Goal: Transaction & Acquisition: Purchase product/service

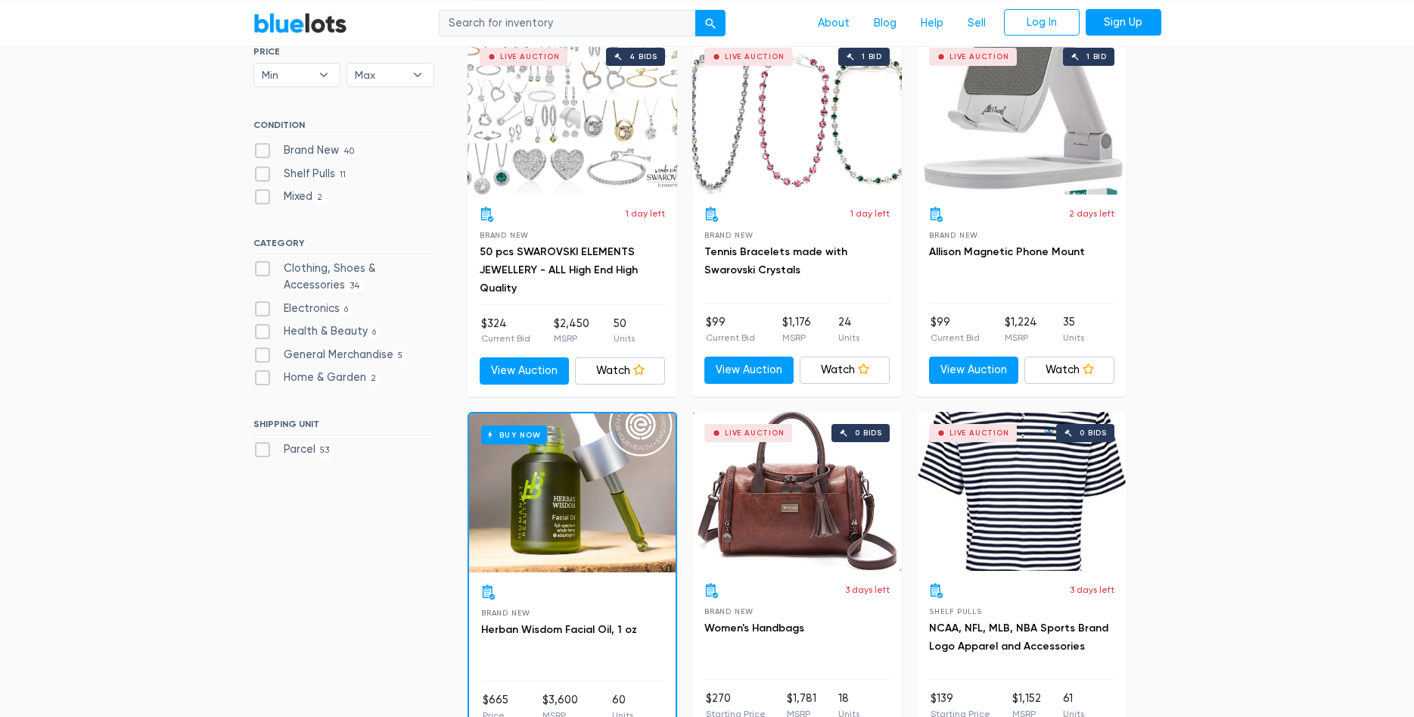
scroll to position [462, 0]
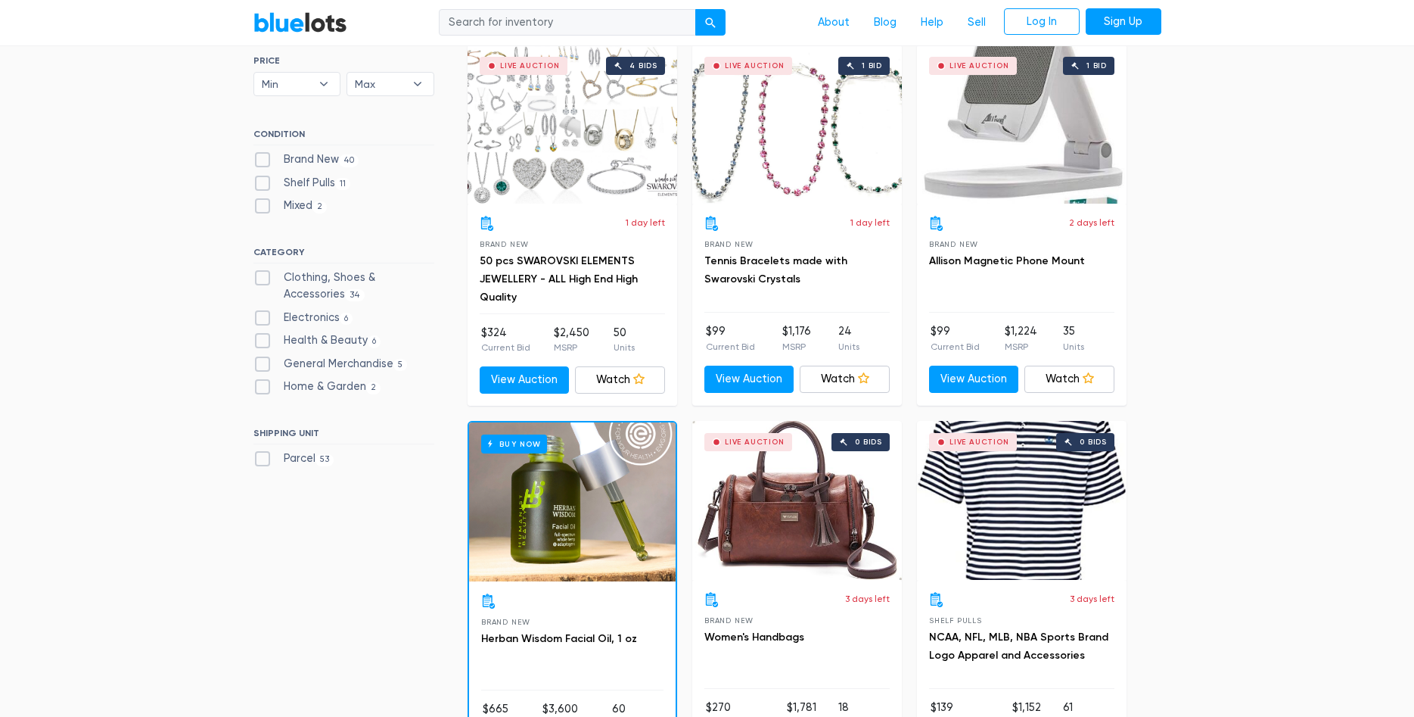
click at [320, 160] on label "Brand New 40" at bounding box center [306, 159] width 106 height 17
click at [263, 160] on New"] "Brand New 40" at bounding box center [258, 156] width 10 height 10
click at [320, 160] on label "Brand New 40" at bounding box center [306, 159] width 106 height 17
click at [263, 160] on New"] "Brand New 40" at bounding box center [258, 156] width 10 height 10
checkbox New"] "false"
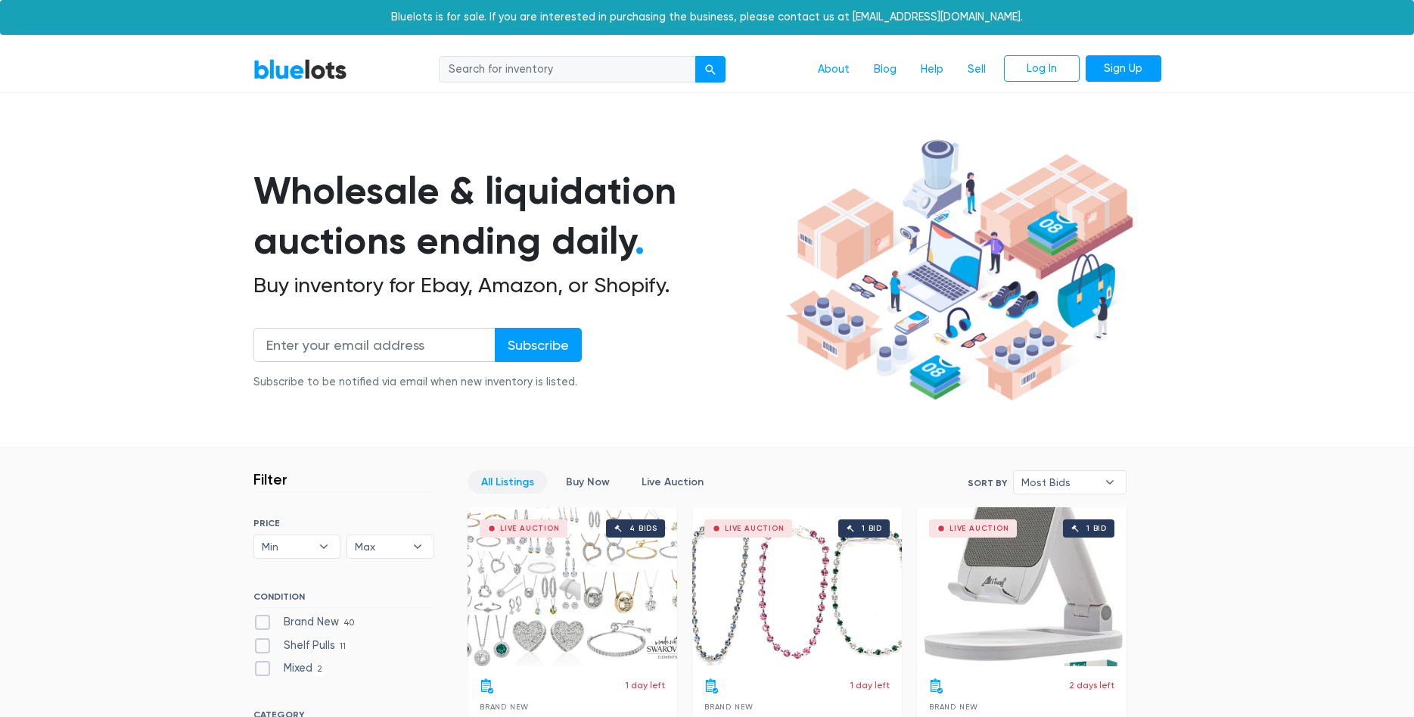
scroll to position [407, 0]
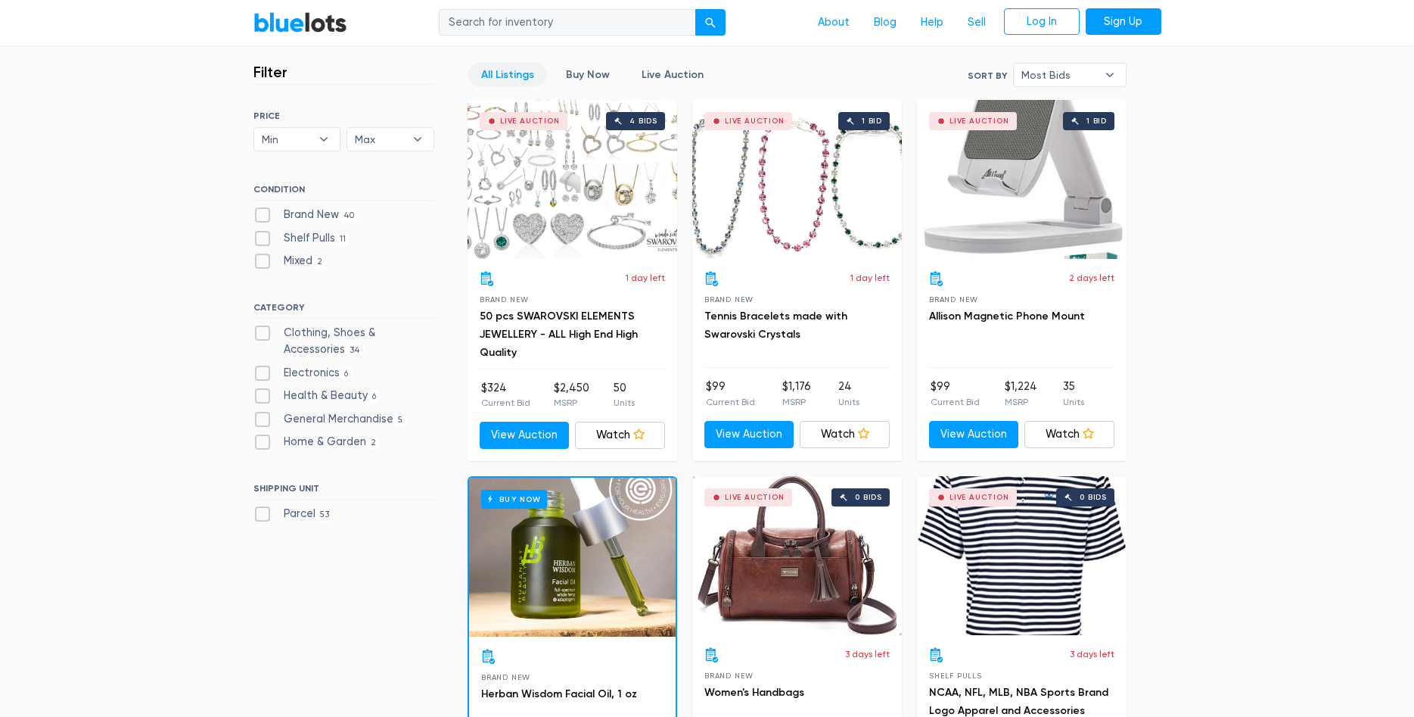
click at [538, 224] on div "Live Auction 4 bids" at bounding box center [573, 179] width 210 height 159
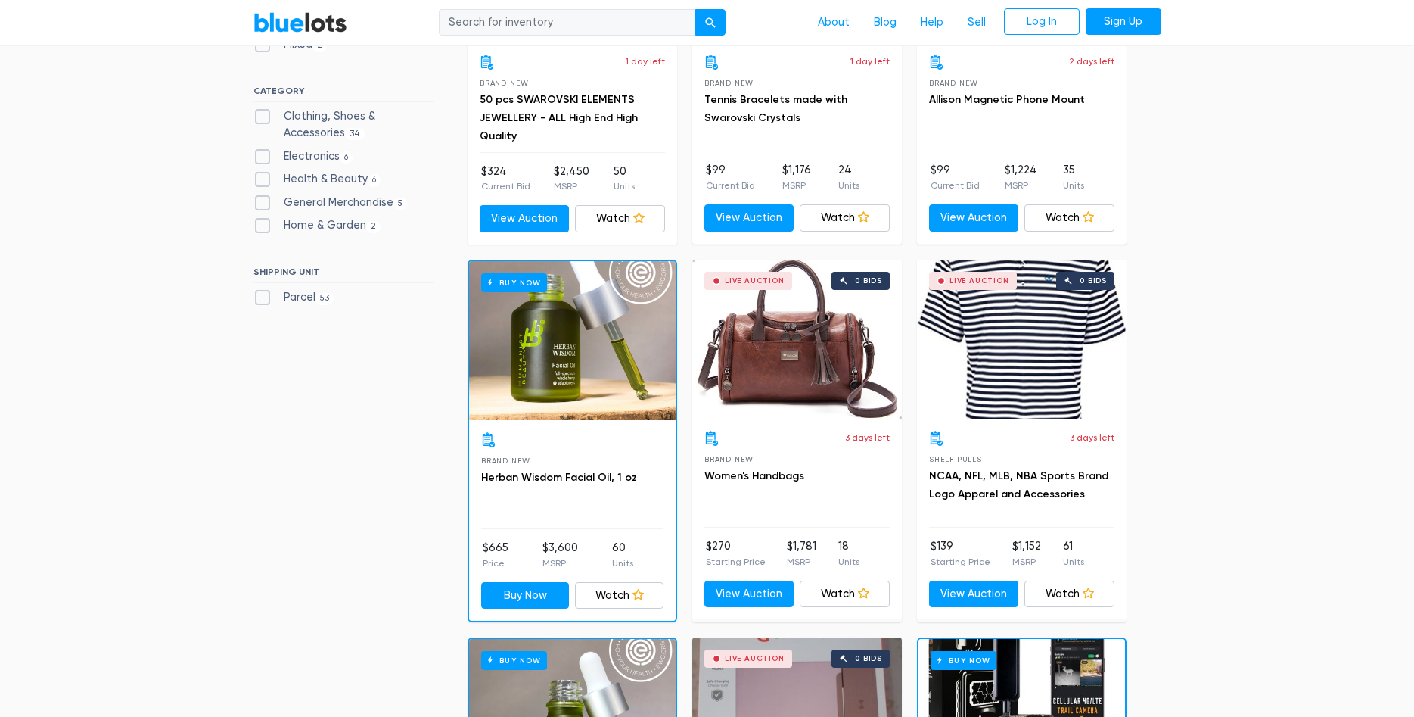
scroll to position [637, 0]
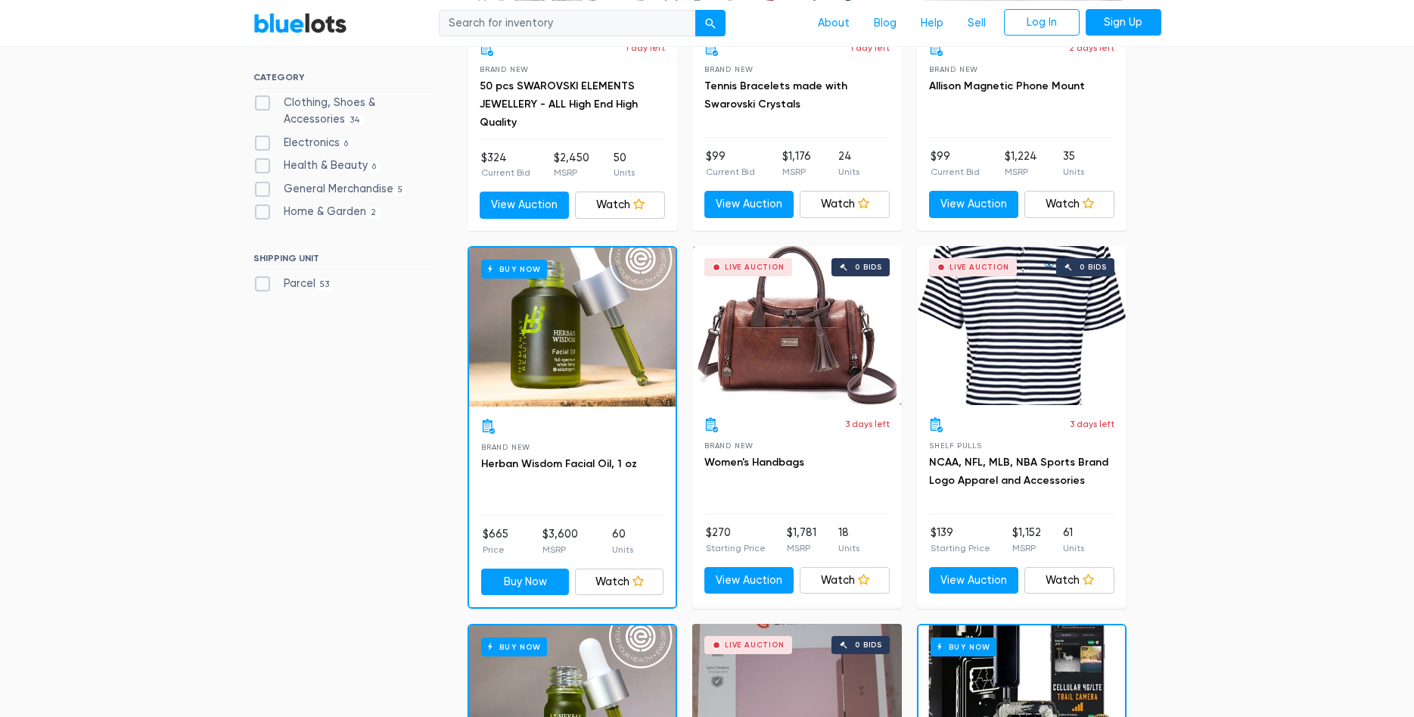
click at [1008, 362] on div "Live Auction 0 bids" at bounding box center [1022, 325] width 210 height 159
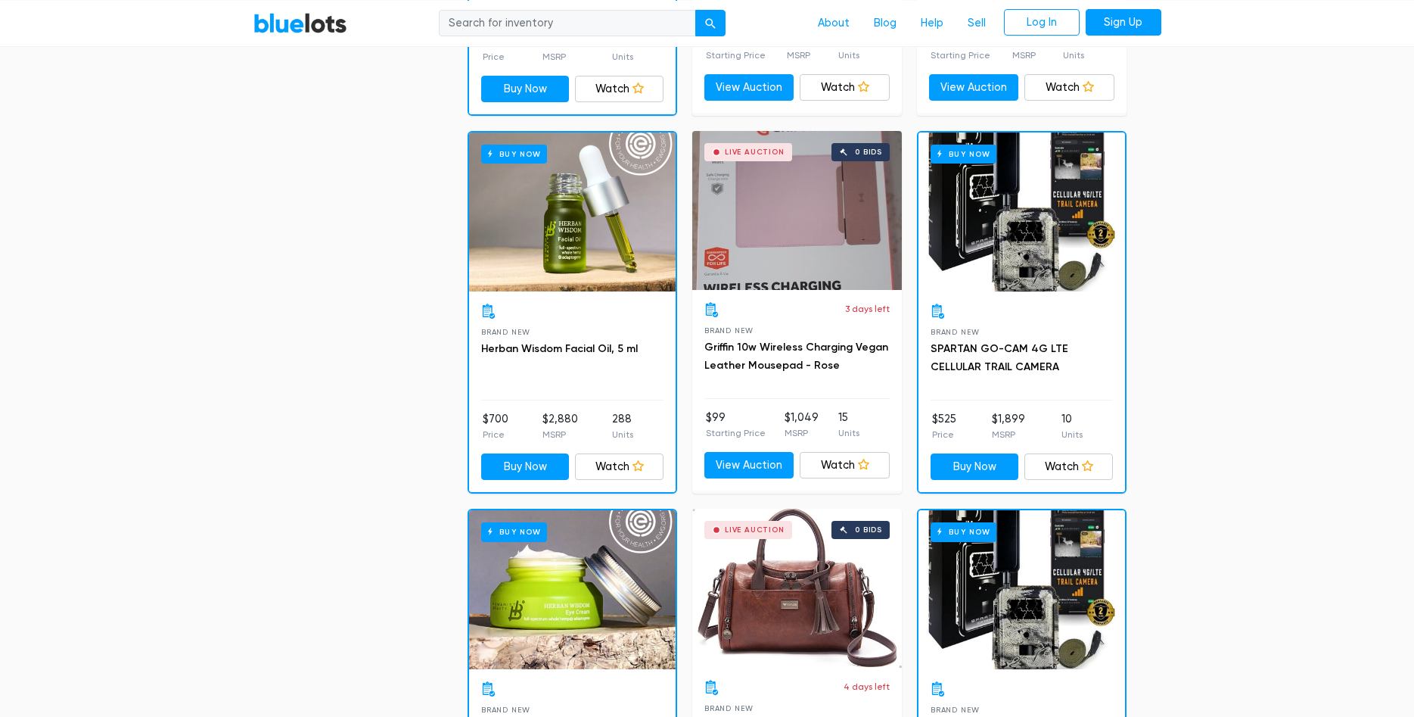
scroll to position [1150, 0]
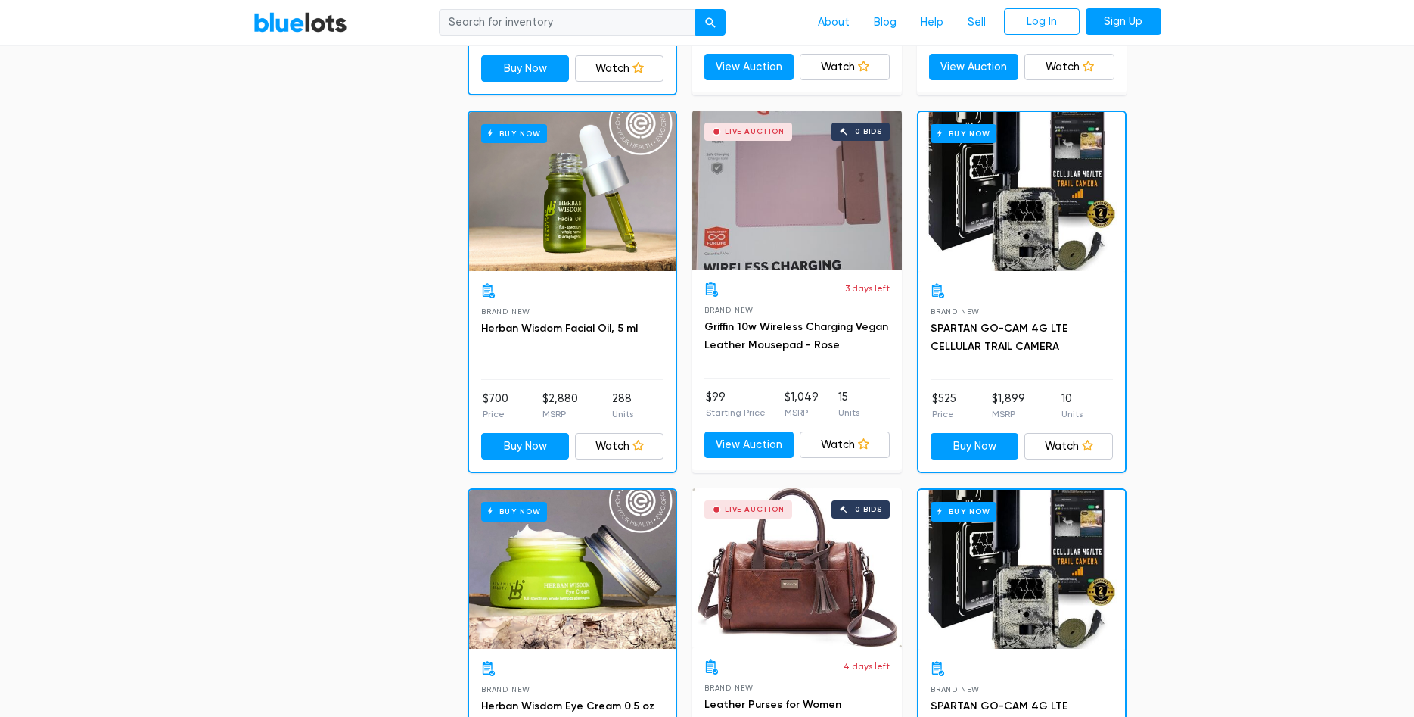
click at [588, 203] on div "Buy Now" at bounding box center [572, 191] width 207 height 159
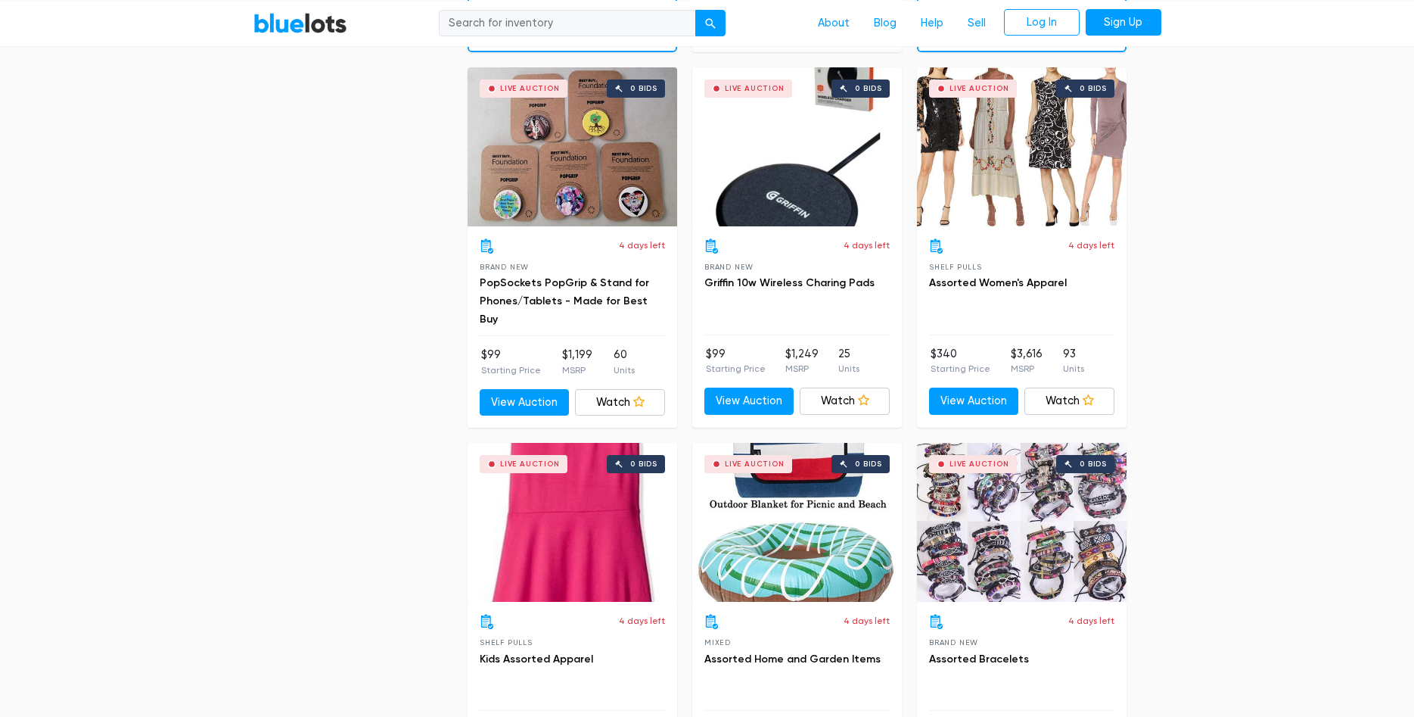
scroll to position [1952, 0]
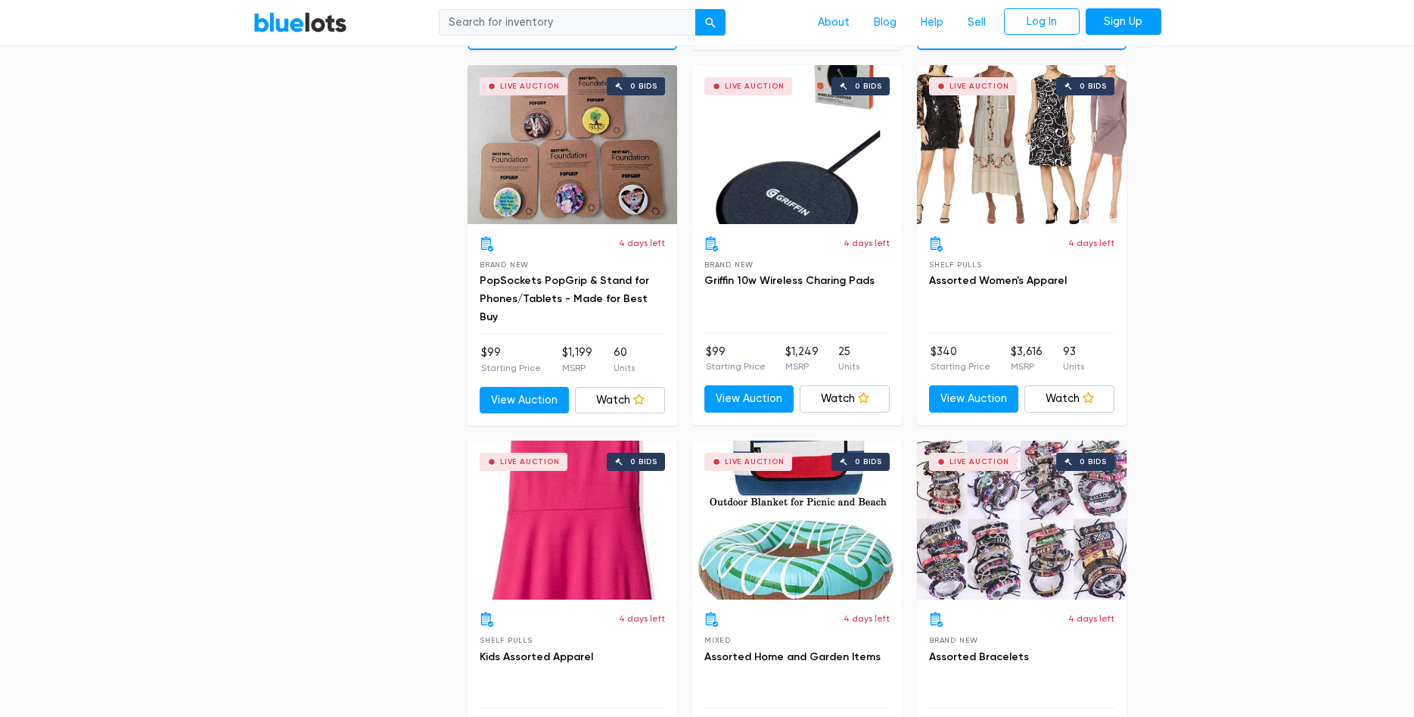
click at [1043, 185] on div "Live Auction 0 bids" at bounding box center [1022, 144] width 210 height 159
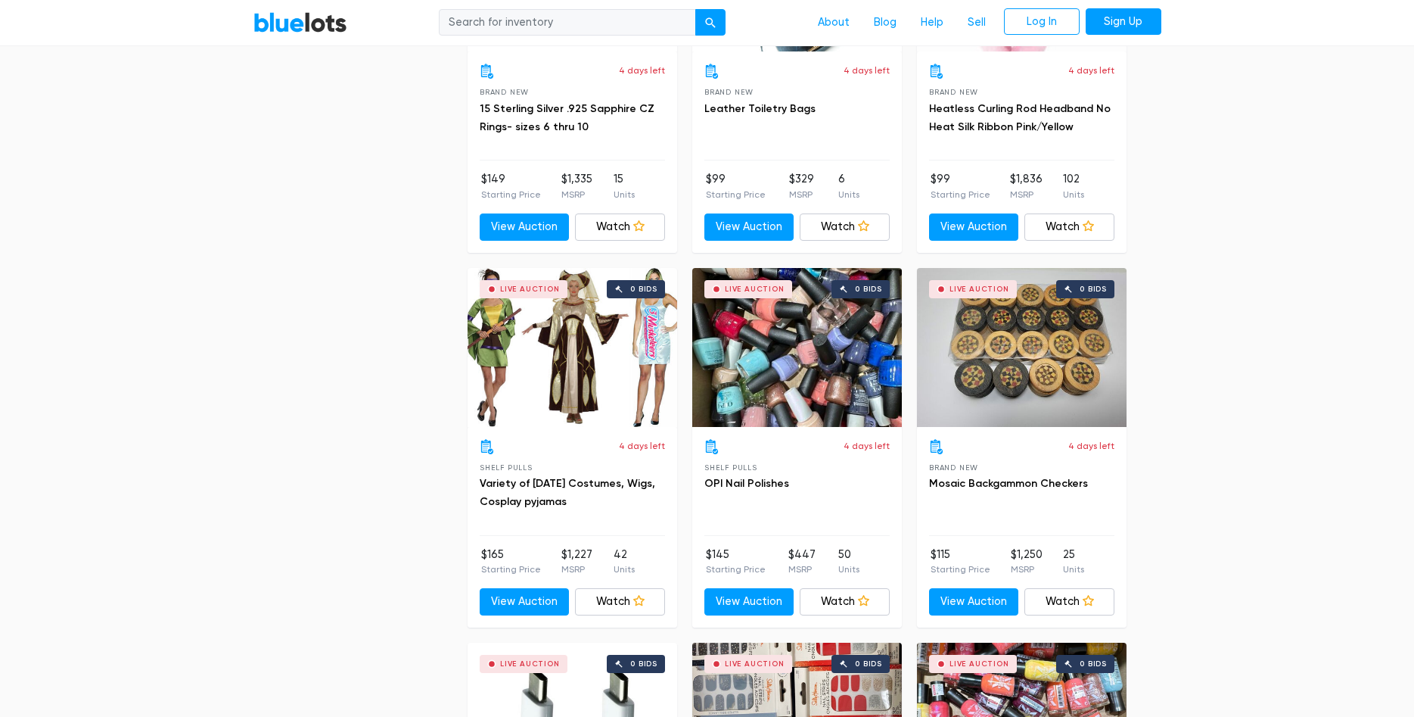
scroll to position [3024, 0]
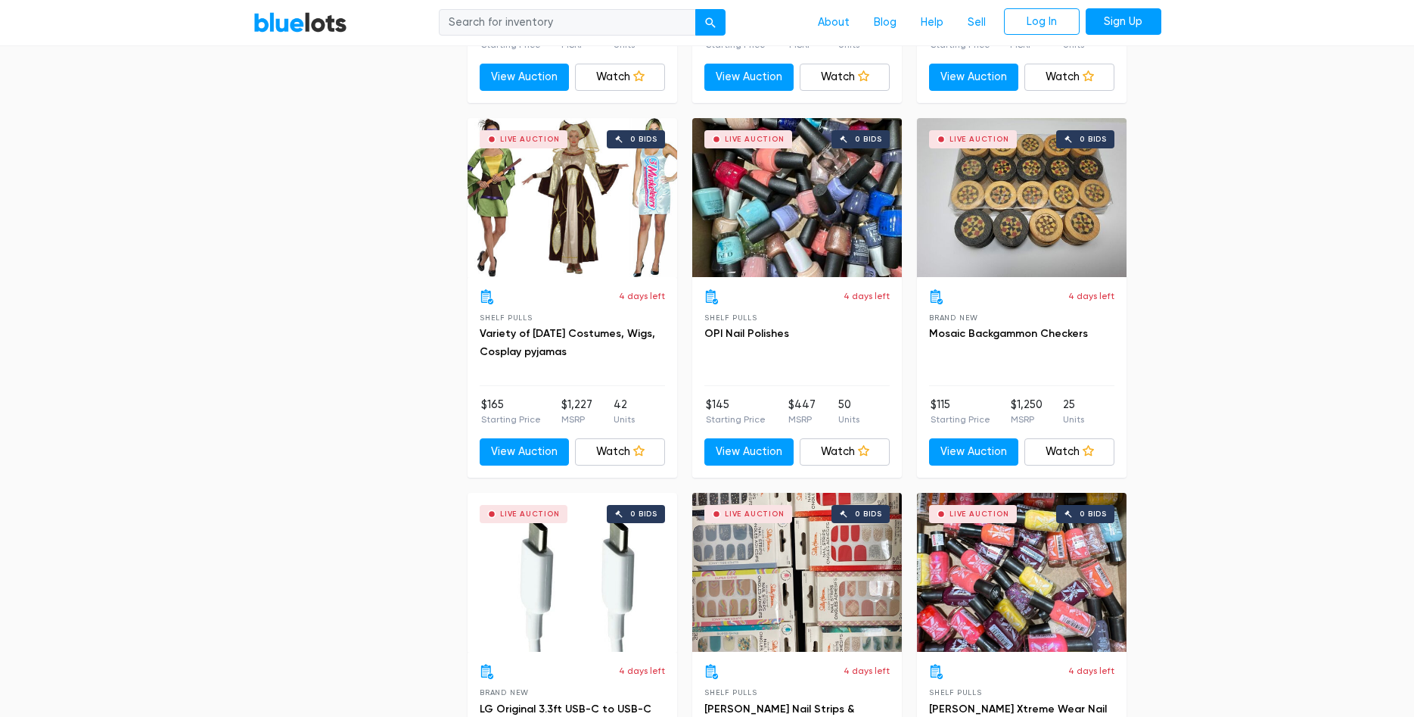
click at [829, 179] on div "Live Auction 0 bids" at bounding box center [797, 197] width 210 height 159
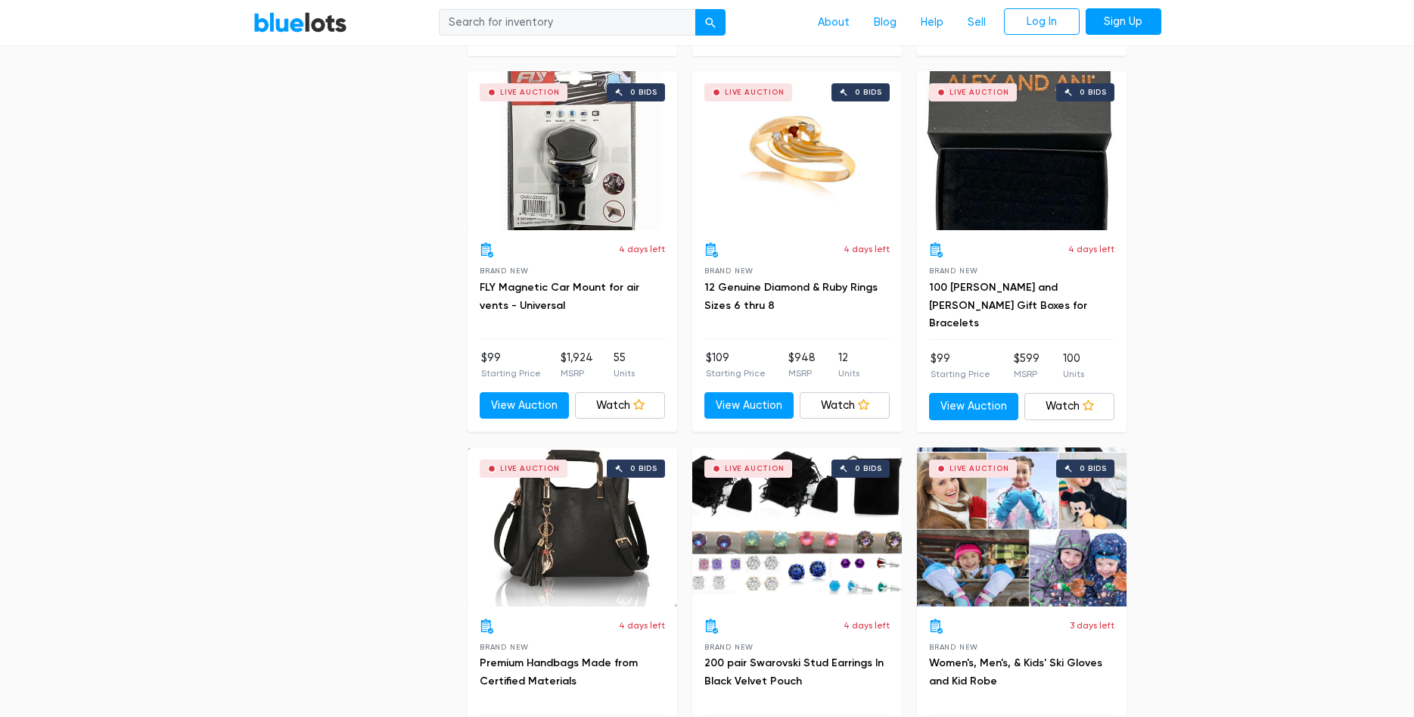
scroll to position [4571, 0]
click at [777, 151] on div "Live Auction 0 bids" at bounding box center [797, 149] width 210 height 159
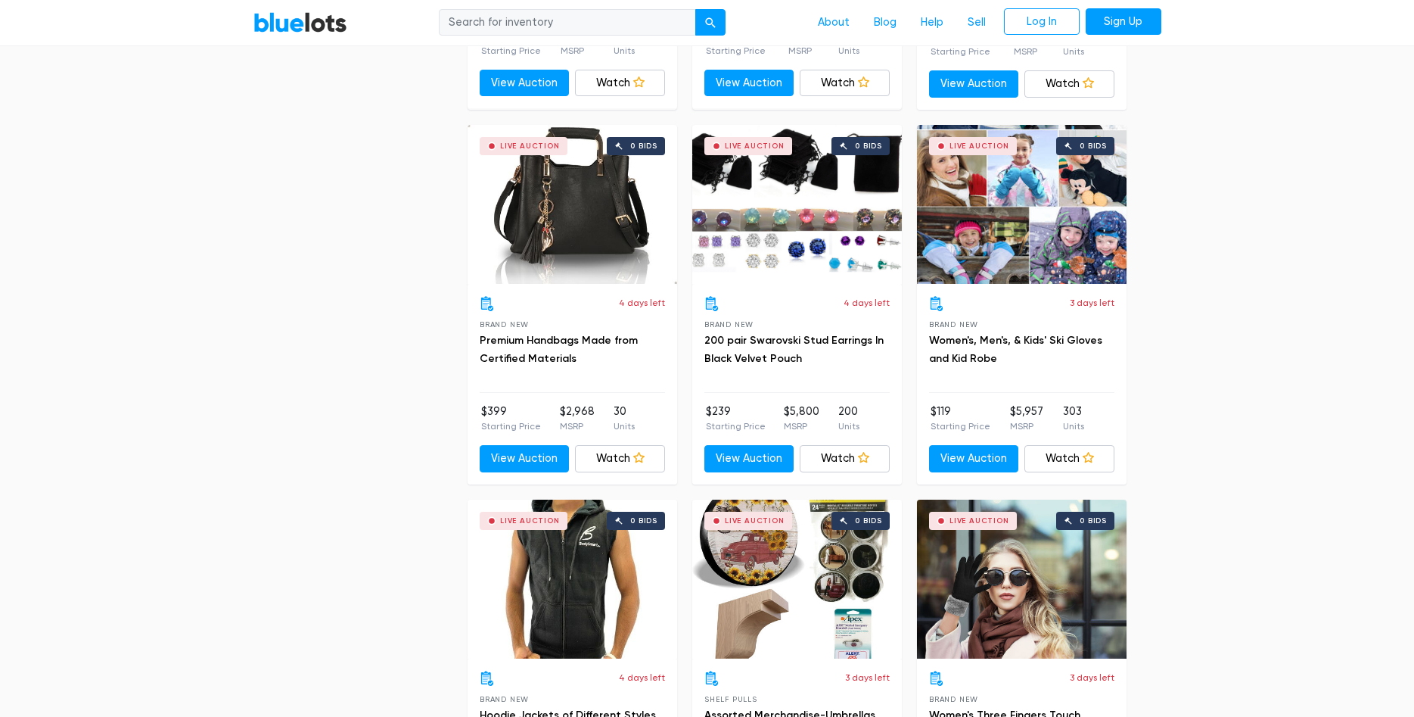
scroll to position [4913, 0]
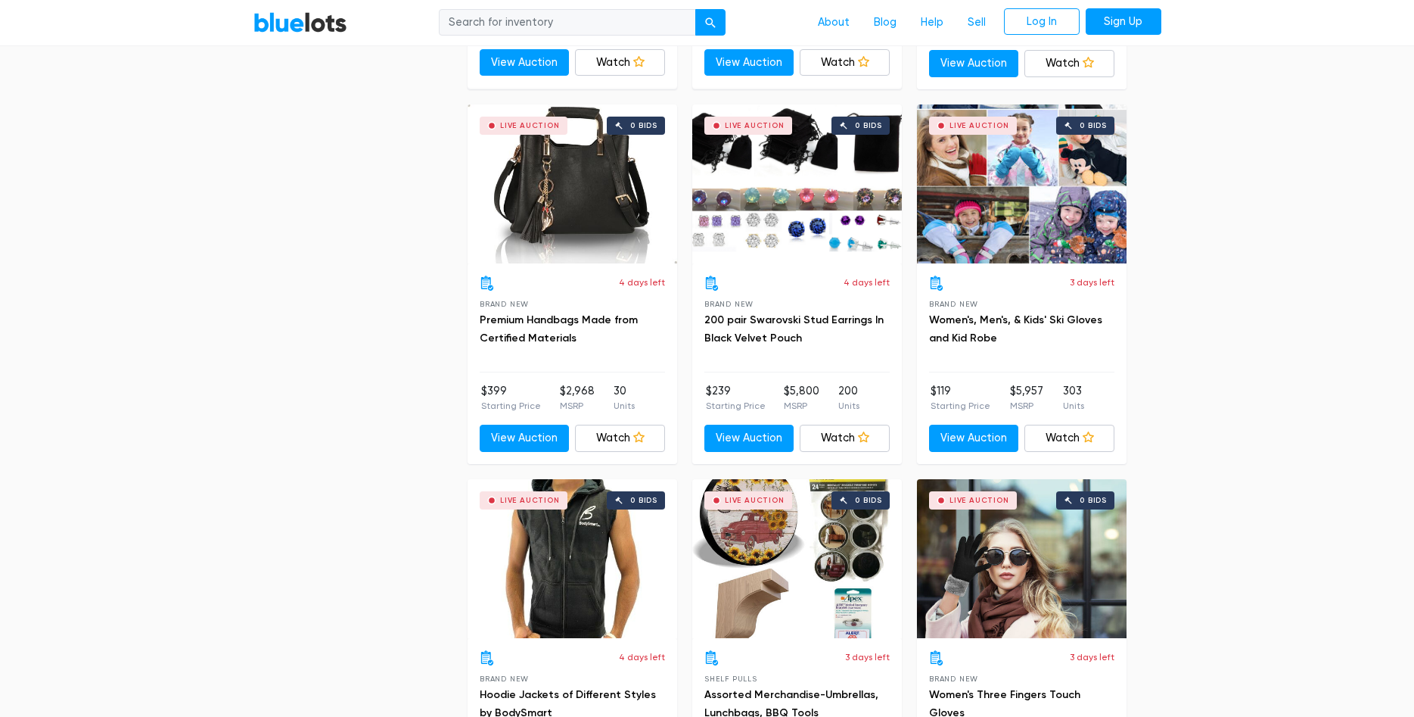
click at [580, 209] on div "Live Auction 0 bids" at bounding box center [573, 183] width 210 height 159
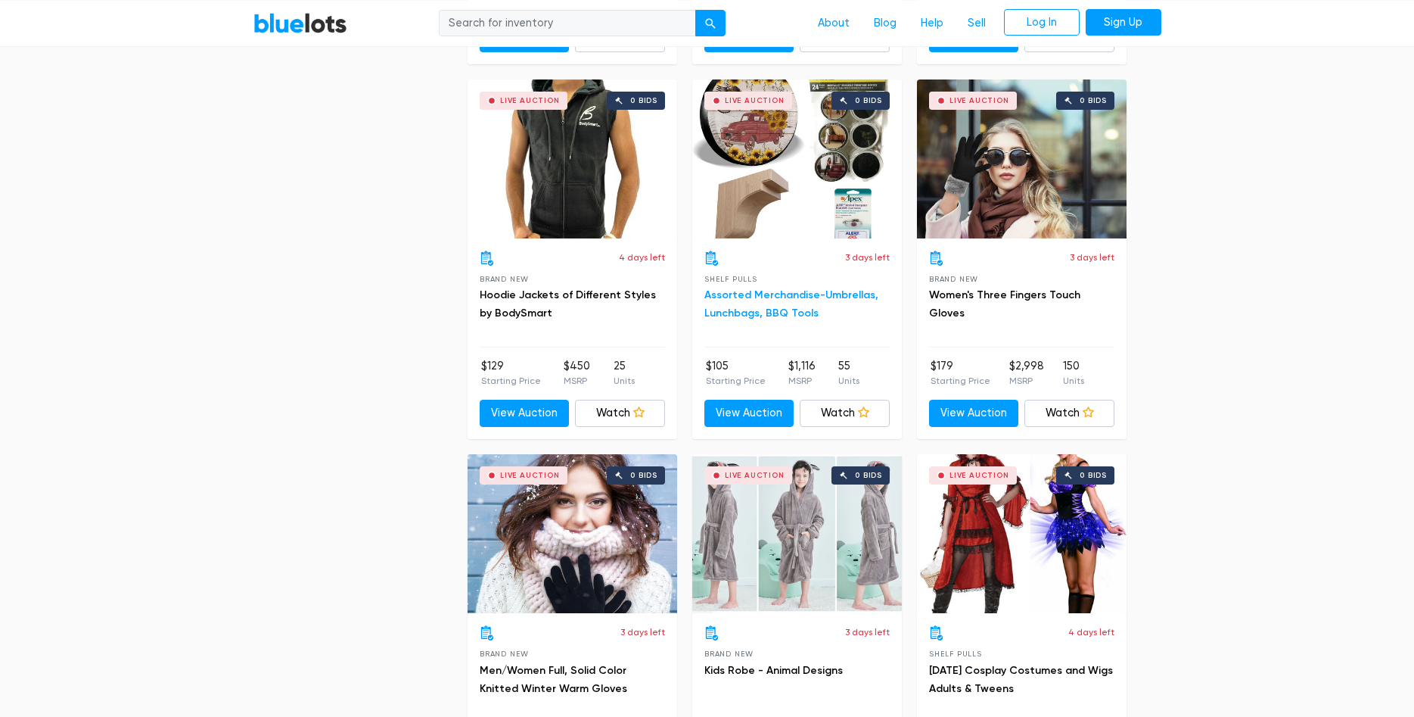
scroll to position [5314, 0]
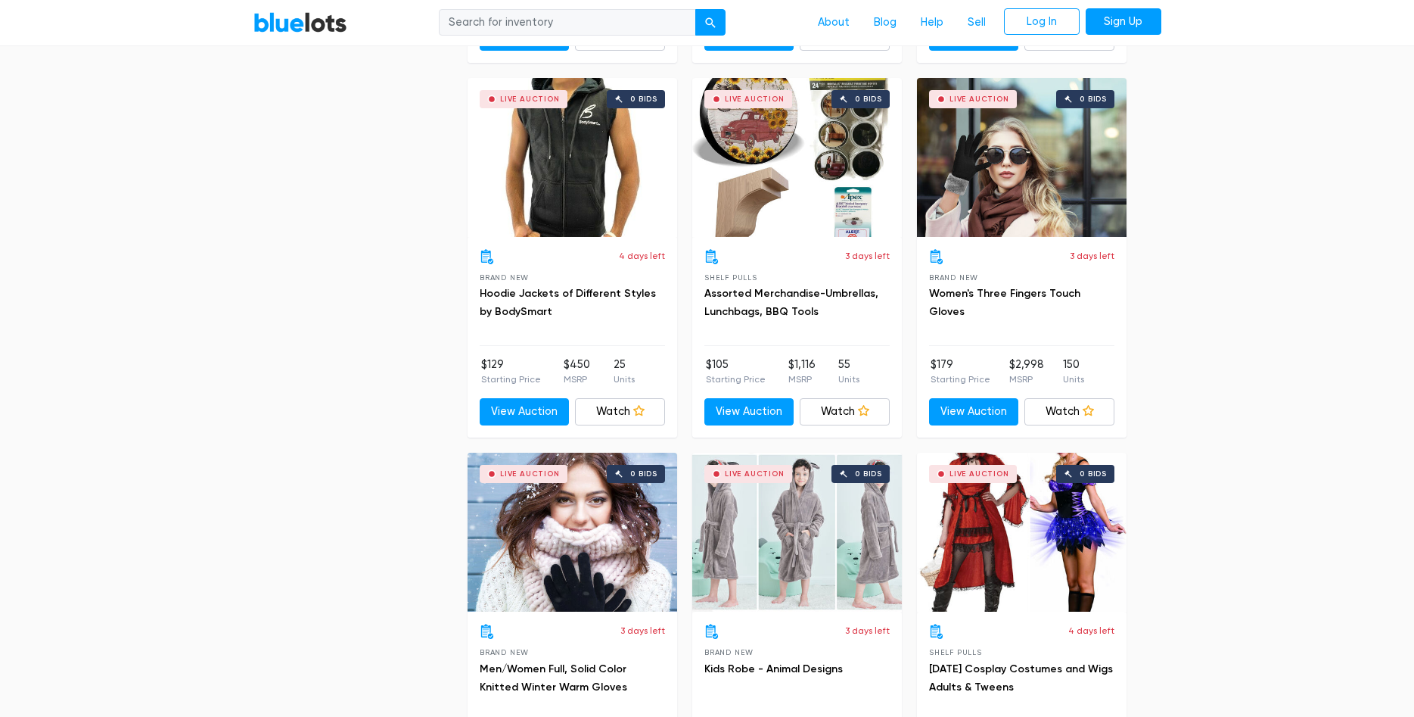
click at [584, 190] on div "Live Auction 0 bids" at bounding box center [573, 157] width 210 height 159
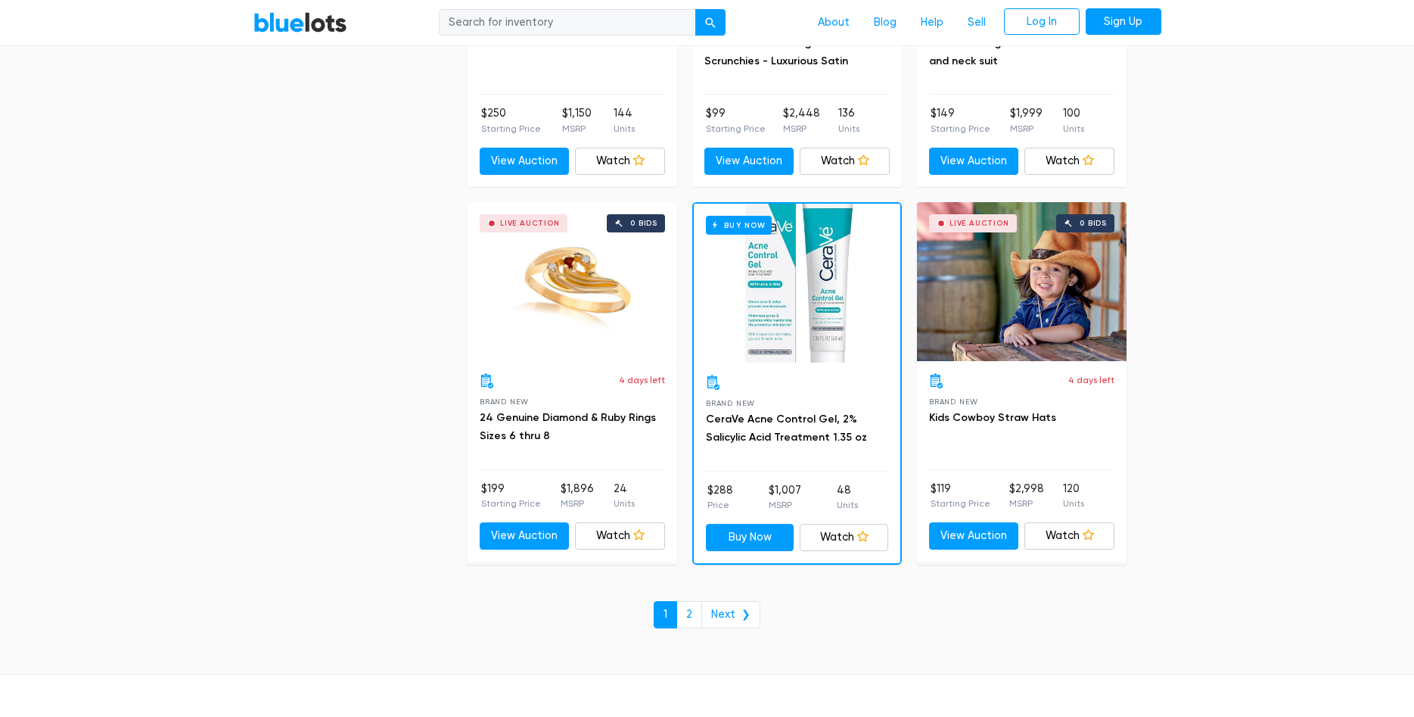
scroll to position [6367, 0]
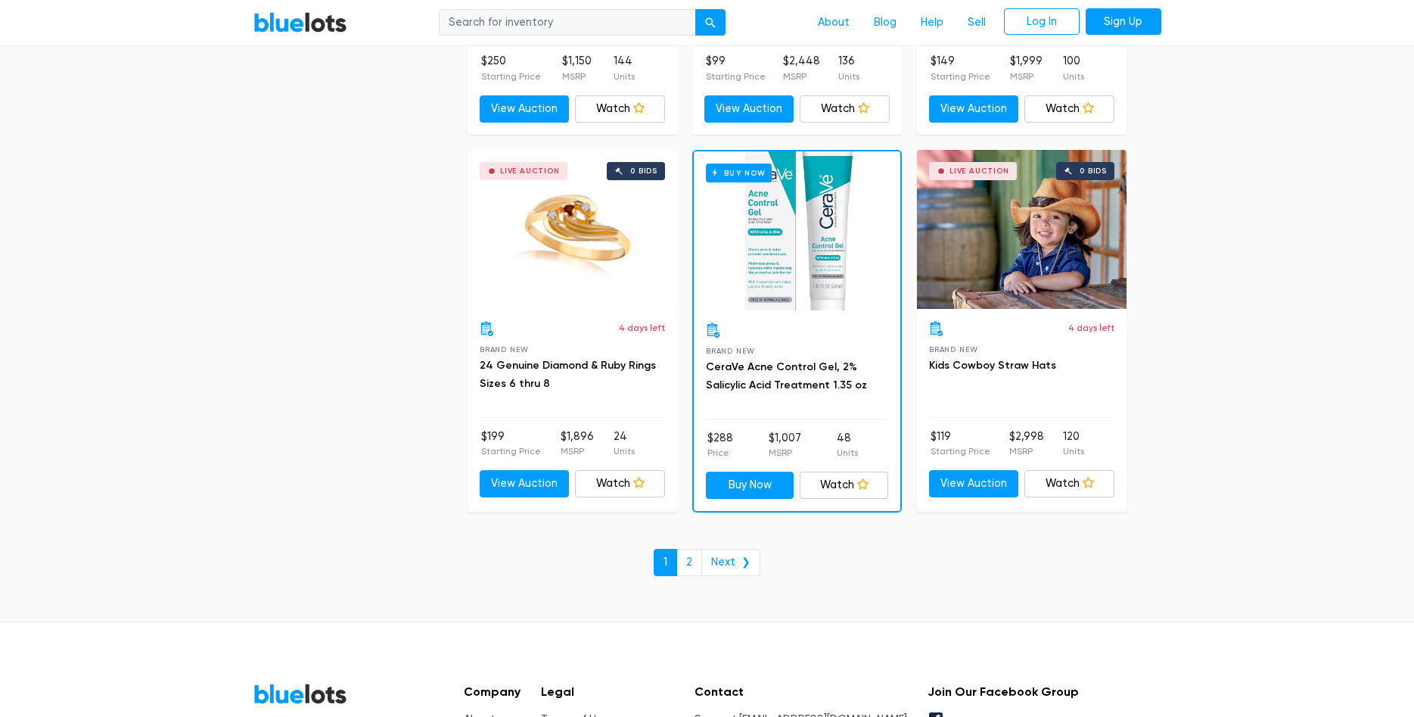
click at [750, 260] on div "Buy Now" at bounding box center [797, 230] width 207 height 159
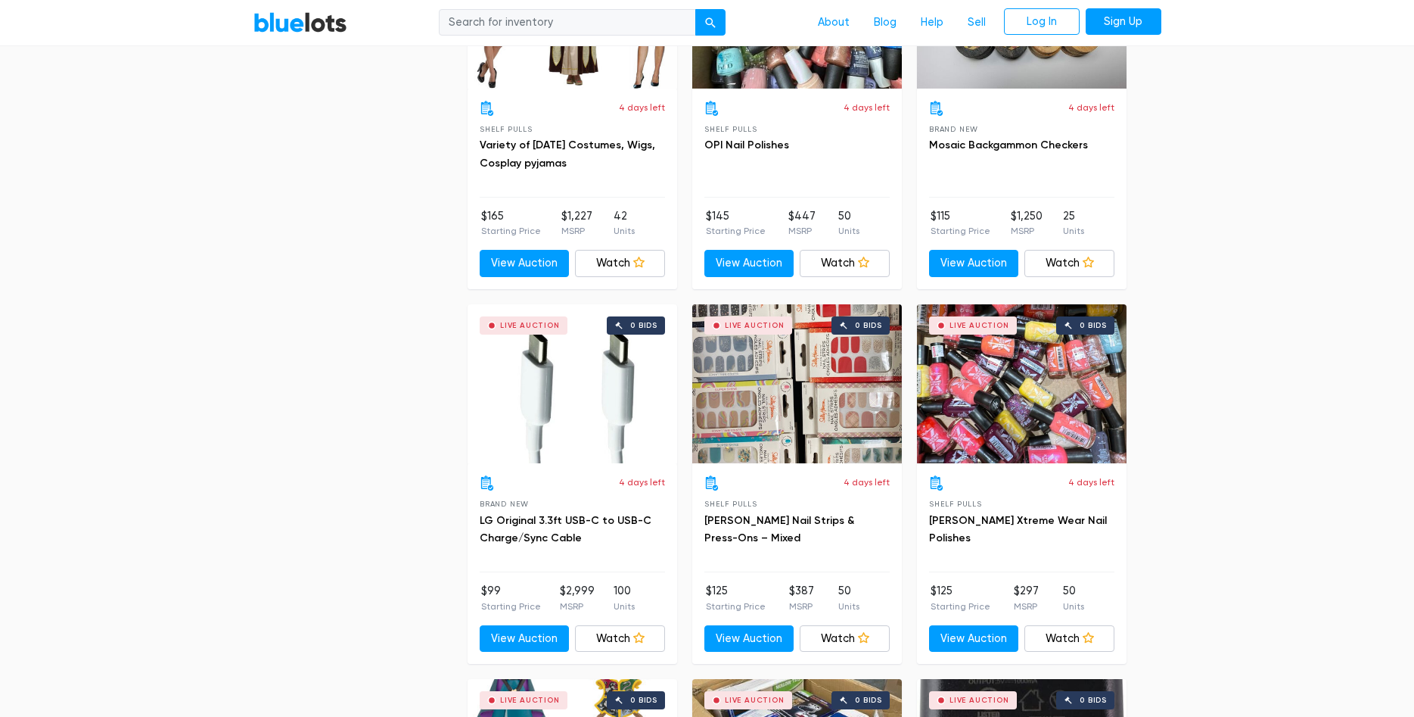
scroll to position [3096, 0]
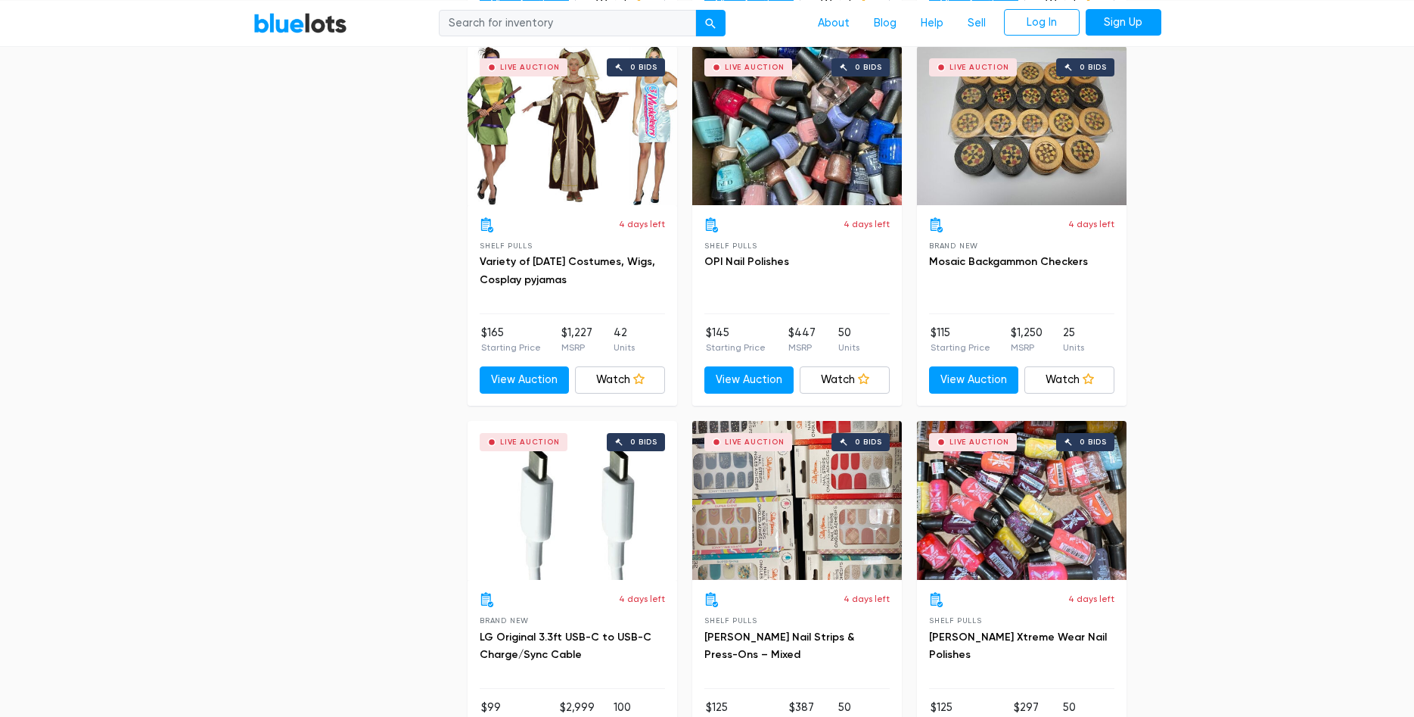
click at [522, 20] on input "search" at bounding box center [567, 22] width 257 height 27
type input "women"
click at [714, 21] on div "submit" at bounding box center [710, 23] width 11 height 11
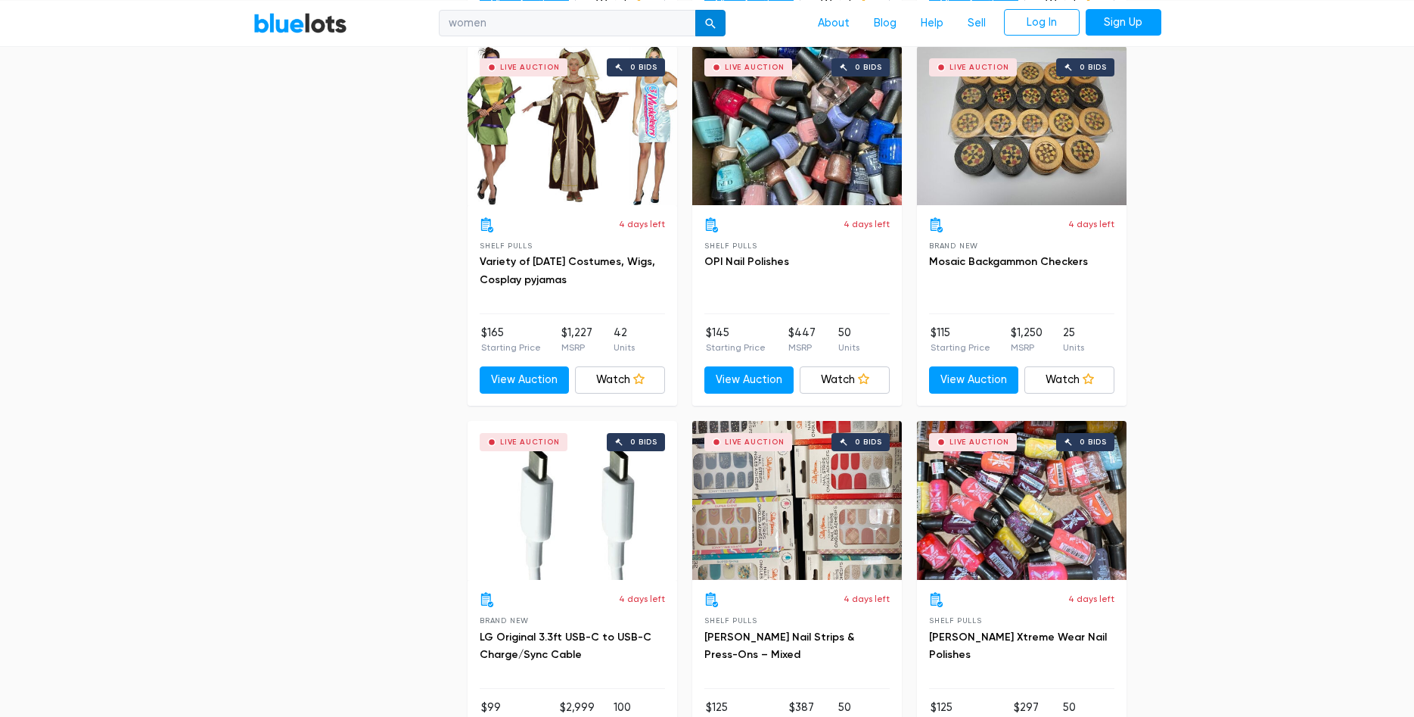
click at [714, 21] on div "submit" at bounding box center [710, 23] width 11 height 11
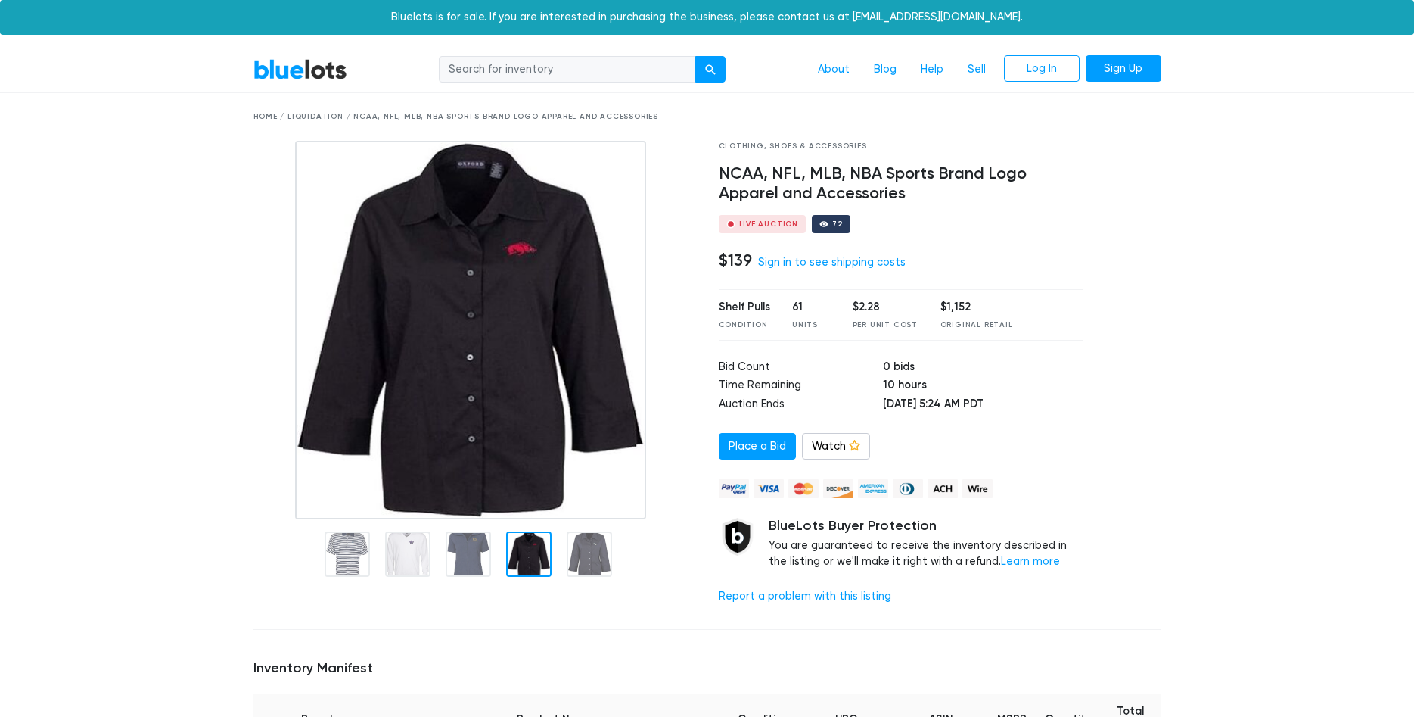
click at [521, 557] on div at bounding box center [528, 553] width 45 height 45
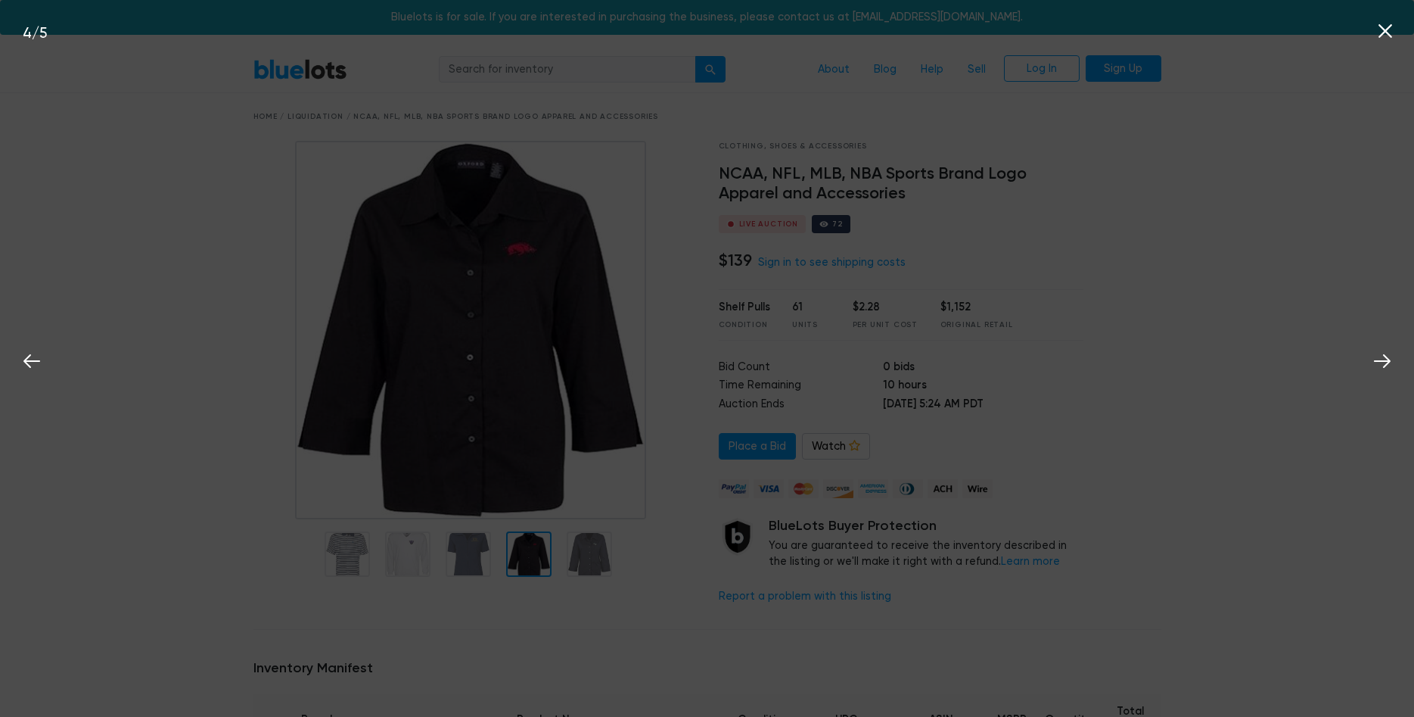
click at [521, 557] on div "4 / 5" at bounding box center [707, 358] width 1414 height 717
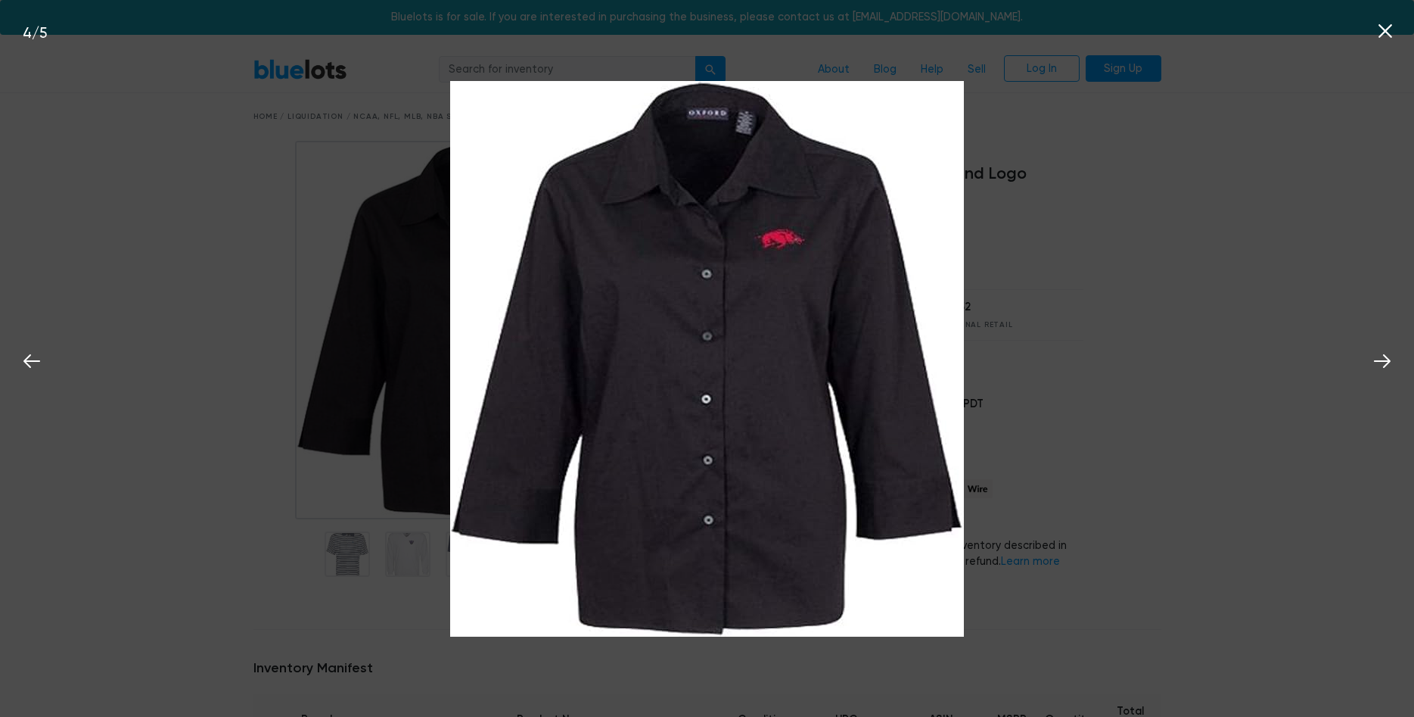
click at [1058, 176] on div "4 / 5" at bounding box center [707, 358] width 1414 height 717
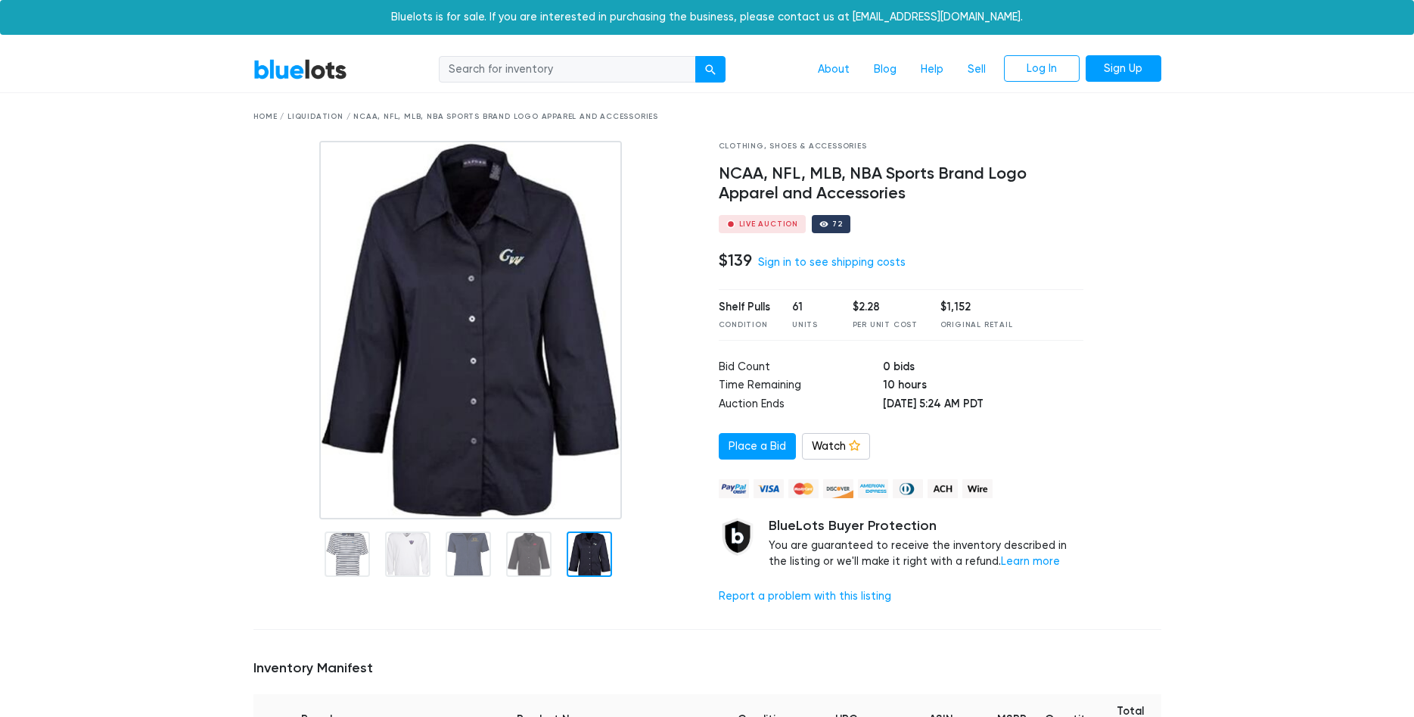
click at [585, 565] on div at bounding box center [589, 553] width 45 height 45
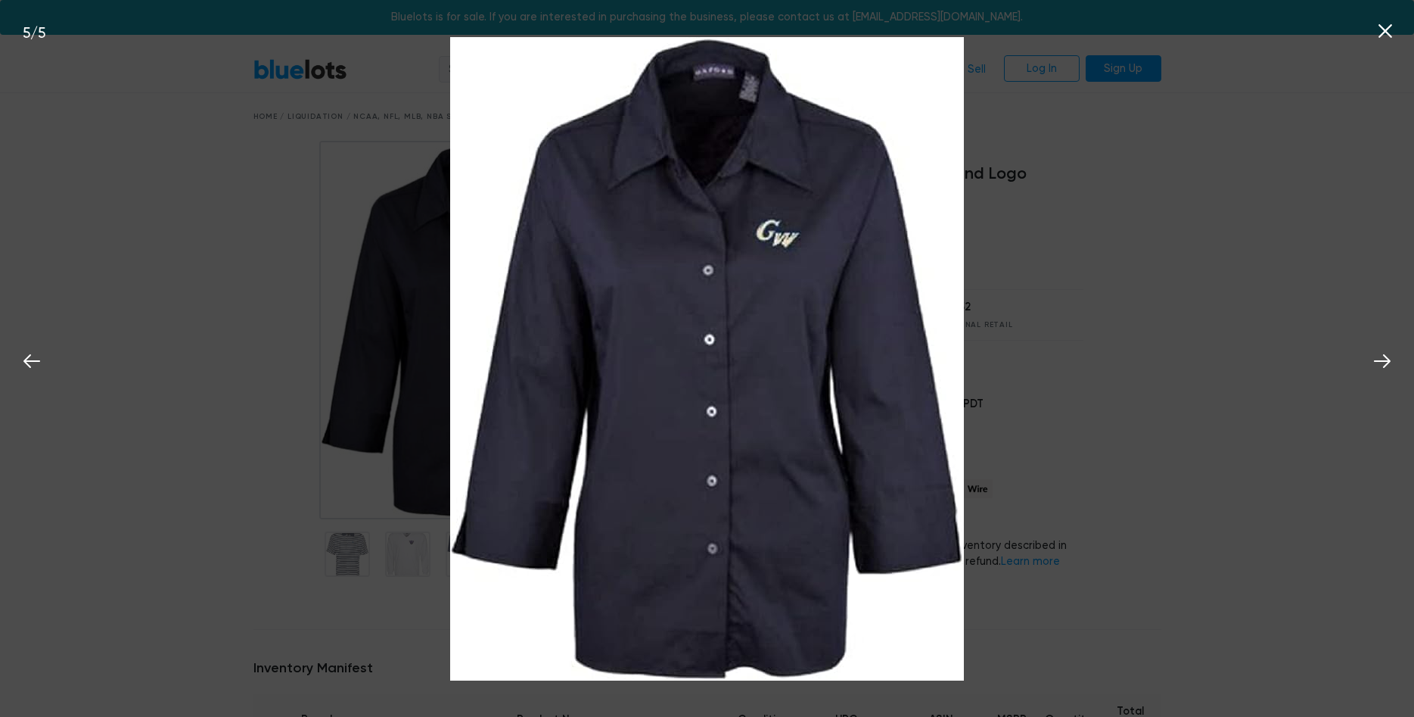
click at [1240, 198] on div "5 / 5" at bounding box center [707, 358] width 1414 height 717
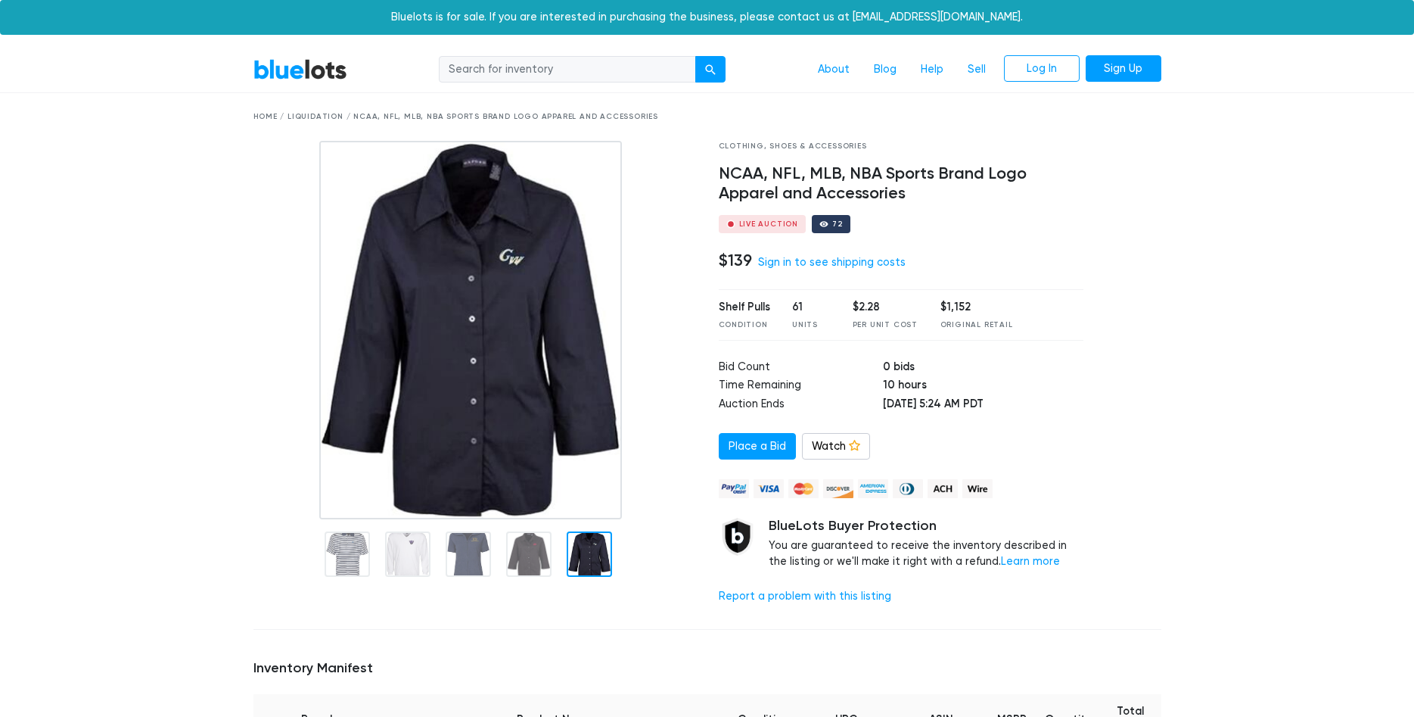
drag, startPoint x: 1240, startPoint y: 198, endPoint x: 1185, endPoint y: 198, distance: 55.2
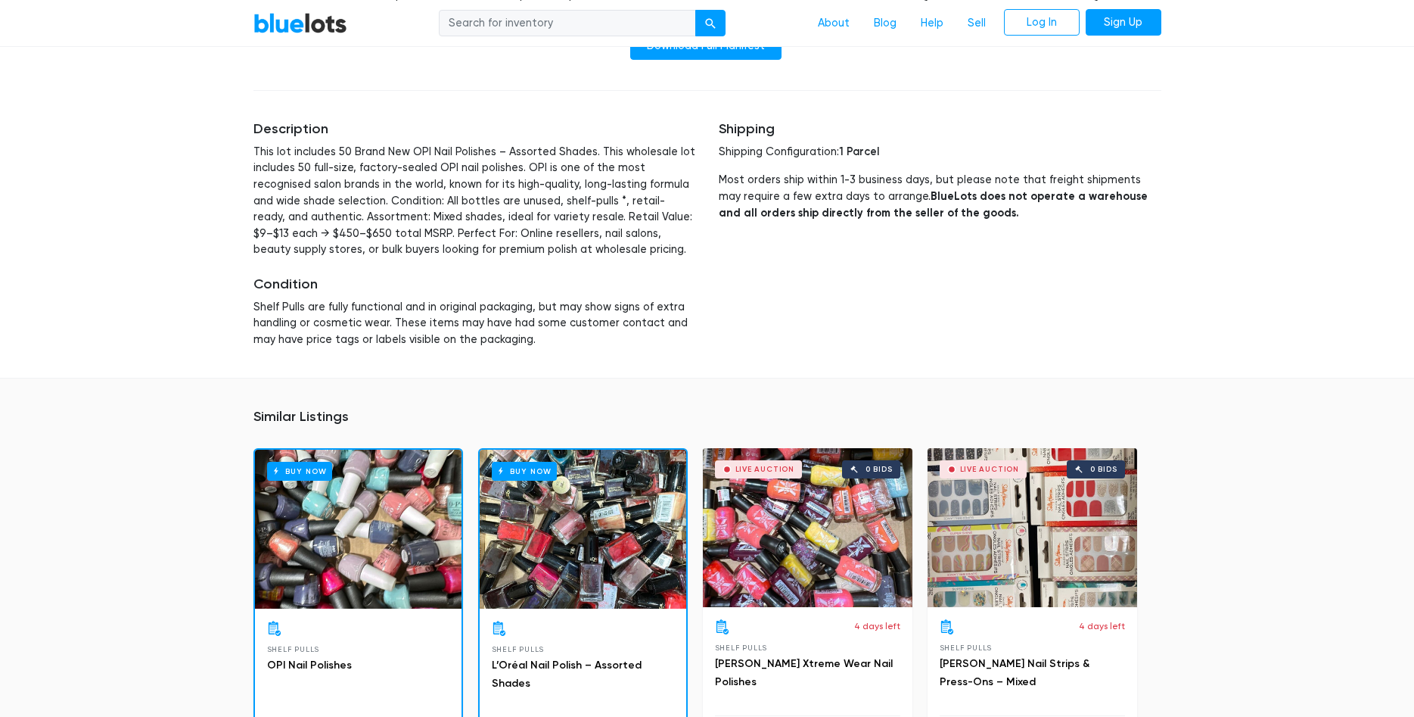
scroll to position [884, 0]
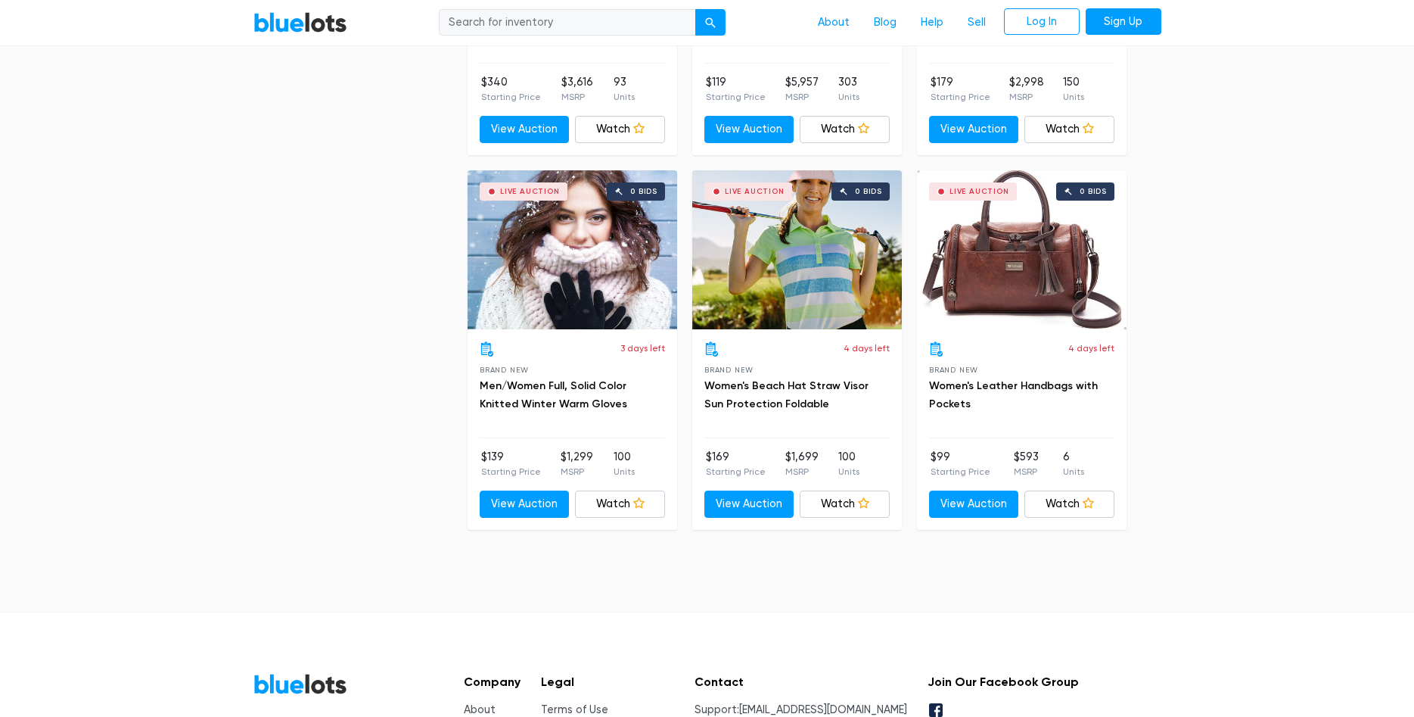
scroll to position [1096, 0]
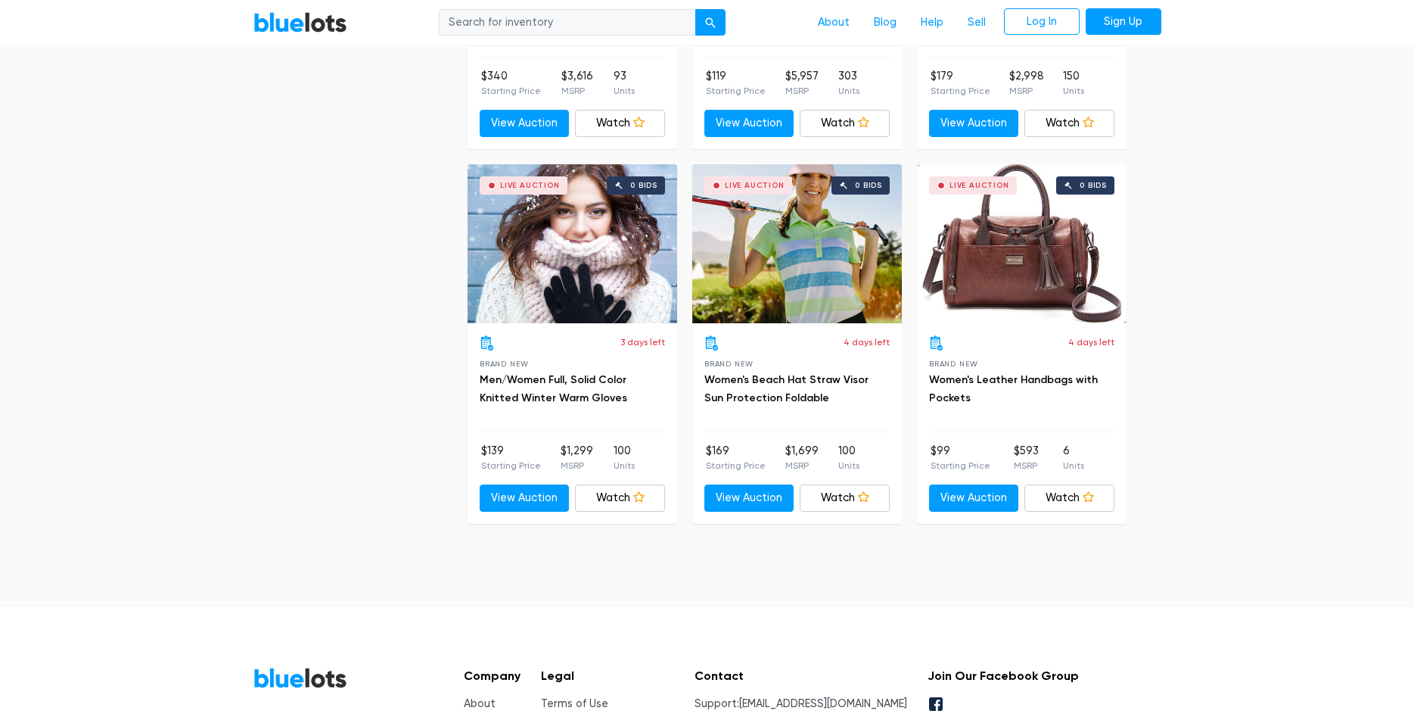
click at [798, 283] on div "Live Auction 0 bids" at bounding box center [797, 243] width 210 height 159
